Goal: Find specific page/section: Find specific page/section

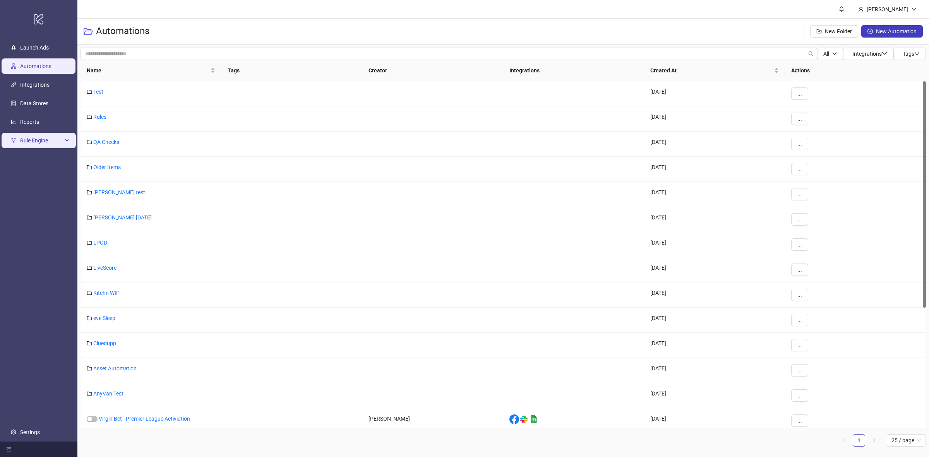
click at [39, 143] on span "Rule Engine" at bounding box center [41, 140] width 43 height 15
click at [33, 158] on link "Rules" at bounding box center [26, 159] width 13 height 6
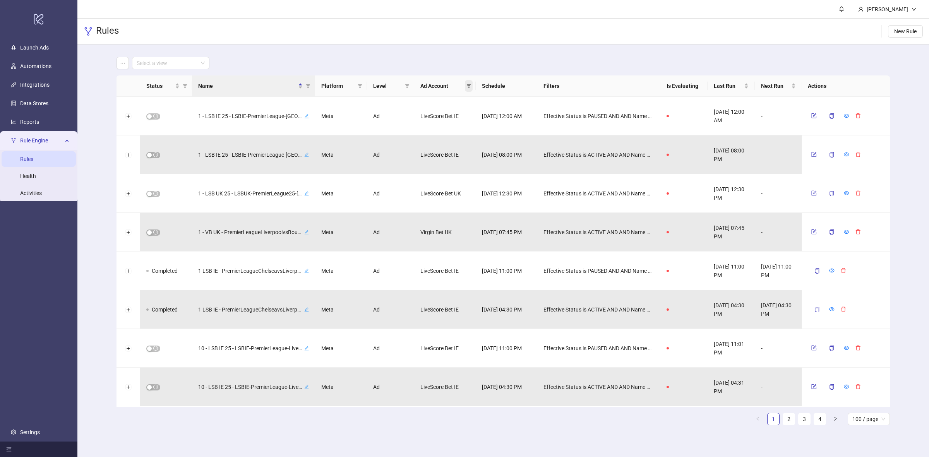
click at [469, 89] on span at bounding box center [469, 86] width 8 height 12
click at [424, 119] on span "Virgin Bet UK" at bounding box center [425, 120] width 34 height 6
click at [461, 162] on span "OK" at bounding box center [462, 160] width 7 height 6
click at [164, 65] on input "search" at bounding box center [167, 63] width 61 height 12
click at [275, 60] on div "Select a view" at bounding box center [503, 63] width 774 height 12
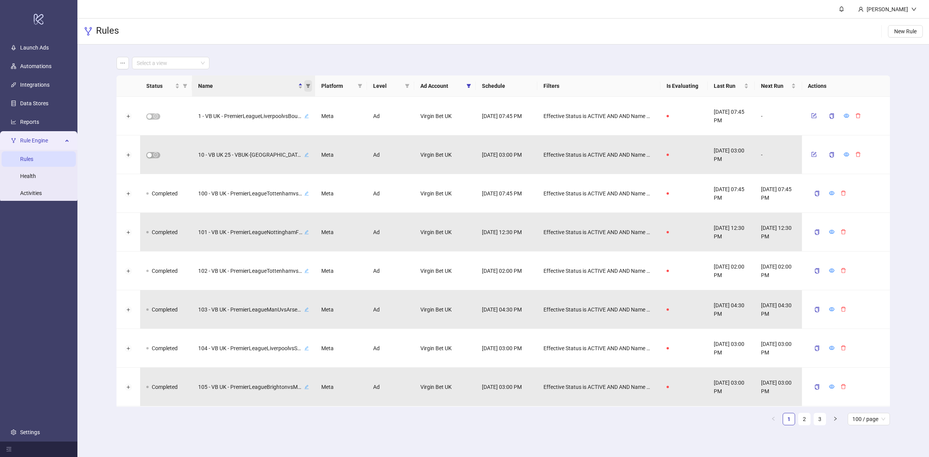
click at [308, 84] on icon "filter" at bounding box center [308, 86] width 5 height 5
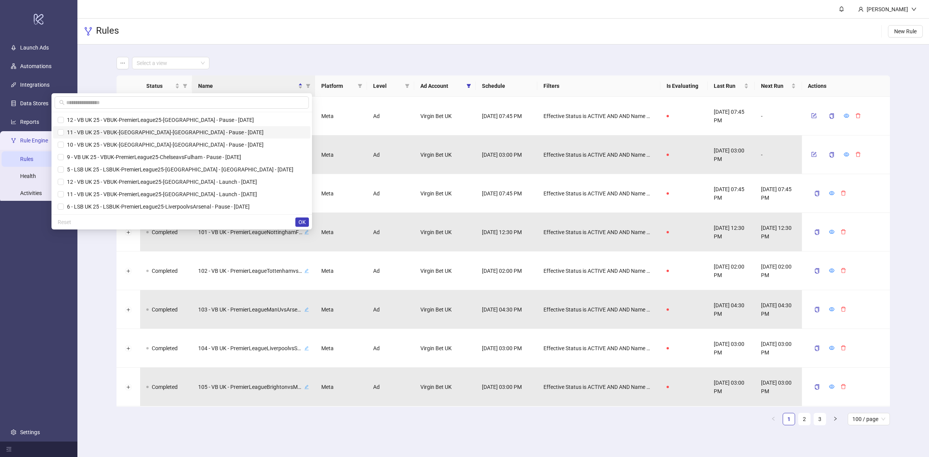
click at [245, 130] on span "11 - VB UK 25 - VBUK-[GEOGRAPHIC_DATA]-[GEOGRAPHIC_DATA] - Pause - [DATE]" at bounding box center [164, 132] width 200 height 6
click at [303, 220] on span "OK" at bounding box center [301, 222] width 7 height 6
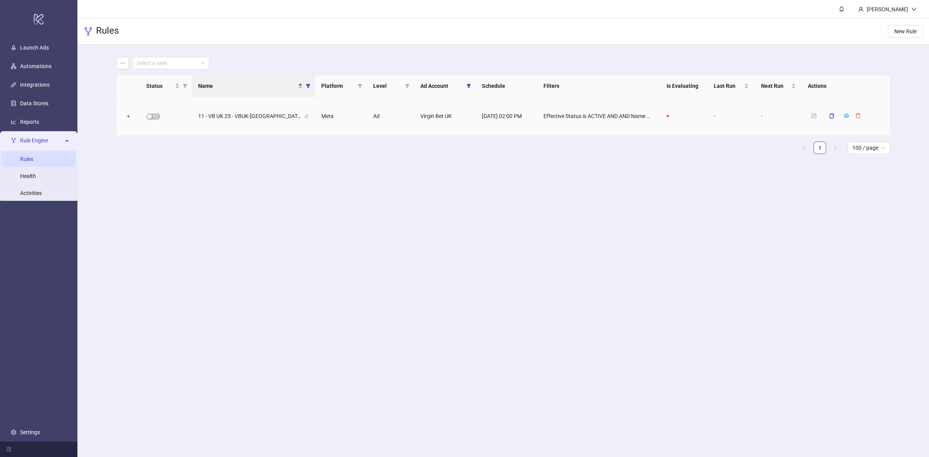
click at [812, 114] on icon "form" at bounding box center [813, 115] width 5 height 5
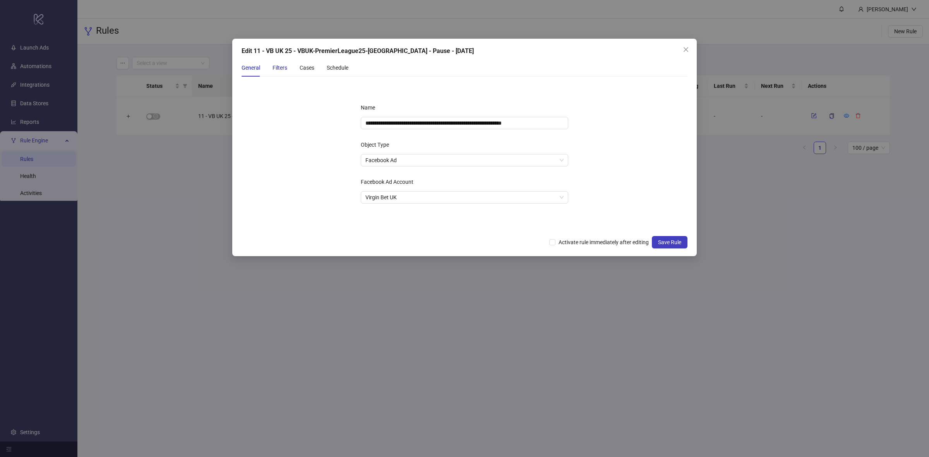
click at [274, 67] on div "Filters" at bounding box center [279, 67] width 15 height 9
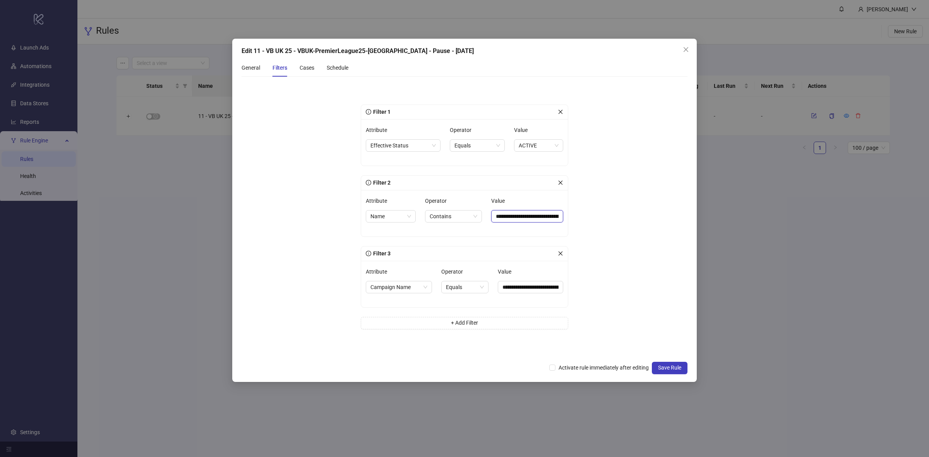
click at [531, 221] on input "**********" at bounding box center [527, 216] width 72 height 12
click at [318, 74] on div "General Filters Cases Schedule" at bounding box center [294, 68] width 107 height 18
click at [315, 72] on div "General Filters Cases Schedule" at bounding box center [294, 68] width 107 height 18
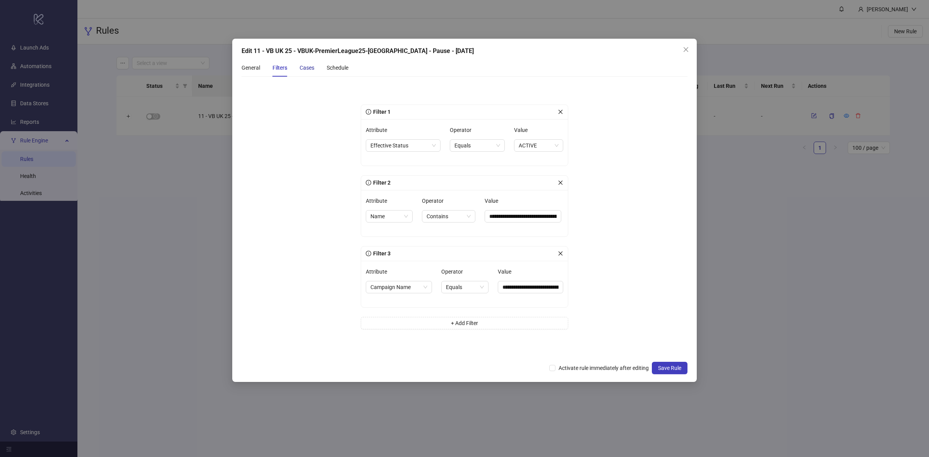
click at [308, 64] on div "Cases" at bounding box center [307, 67] width 15 height 9
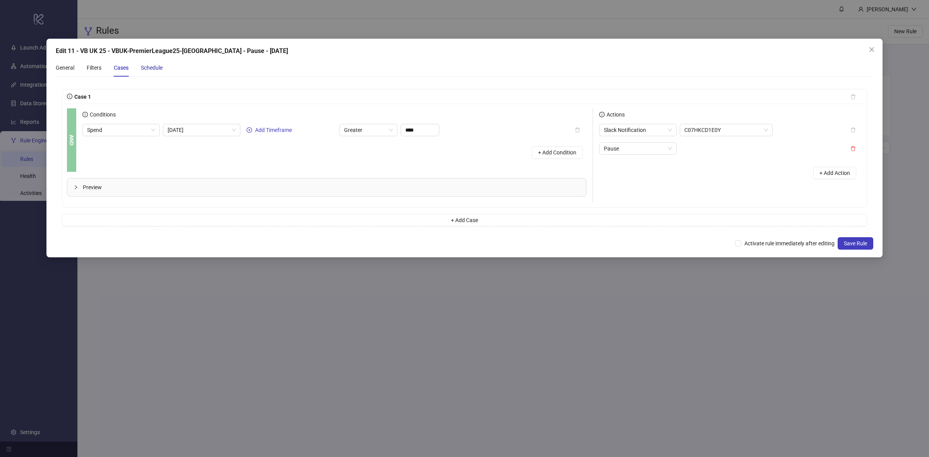
click at [153, 64] on div "Schedule" at bounding box center [152, 67] width 22 height 9
